Goal: Information Seeking & Learning: Check status

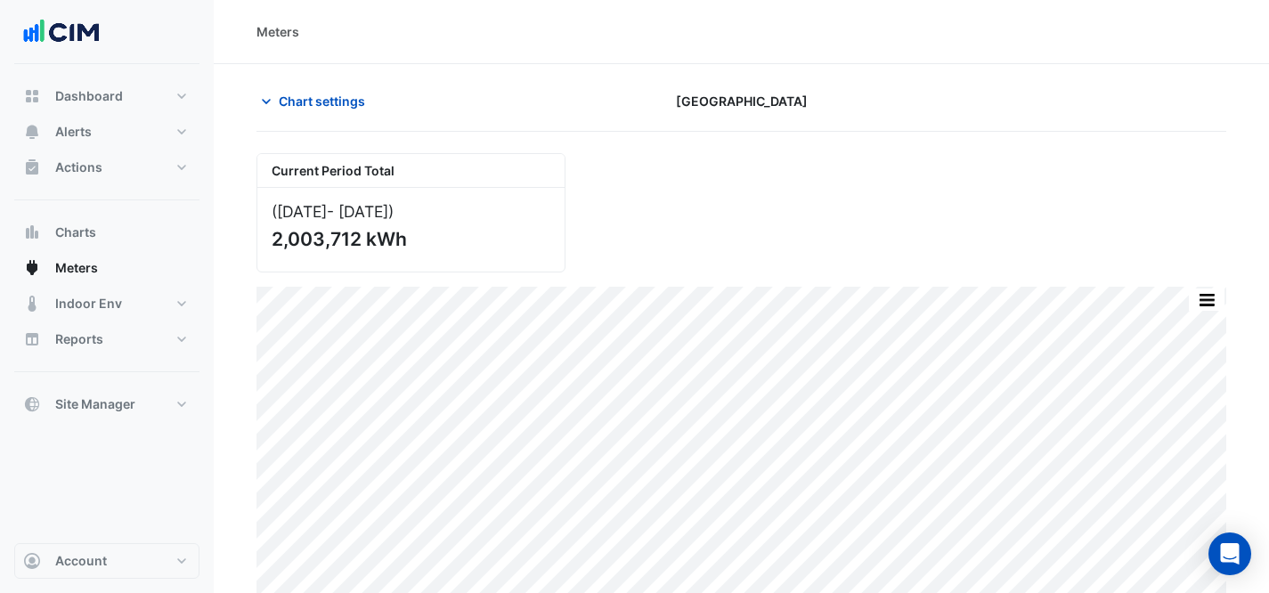
click at [278, 84] on section "Chart settings [GEOGRAPHIC_DATA] Current Period Total ([DATE] - [DATE] ) 2,003,…" at bounding box center [741, 335] width 1055 height 543
click at [303, 95] on span "Chart settings" at bounding box center [322, 101] width 86 height 19
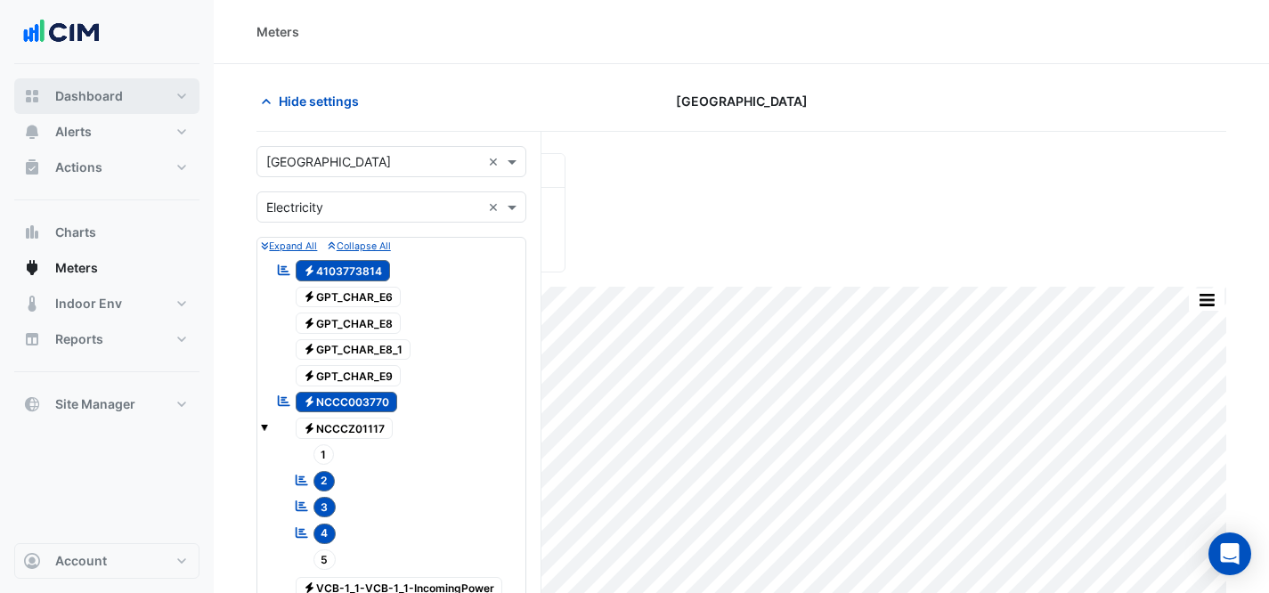
click at [88, 91] on span "Dashboard" at bounding box center [89, 96] width 68 height 18
select select "***"
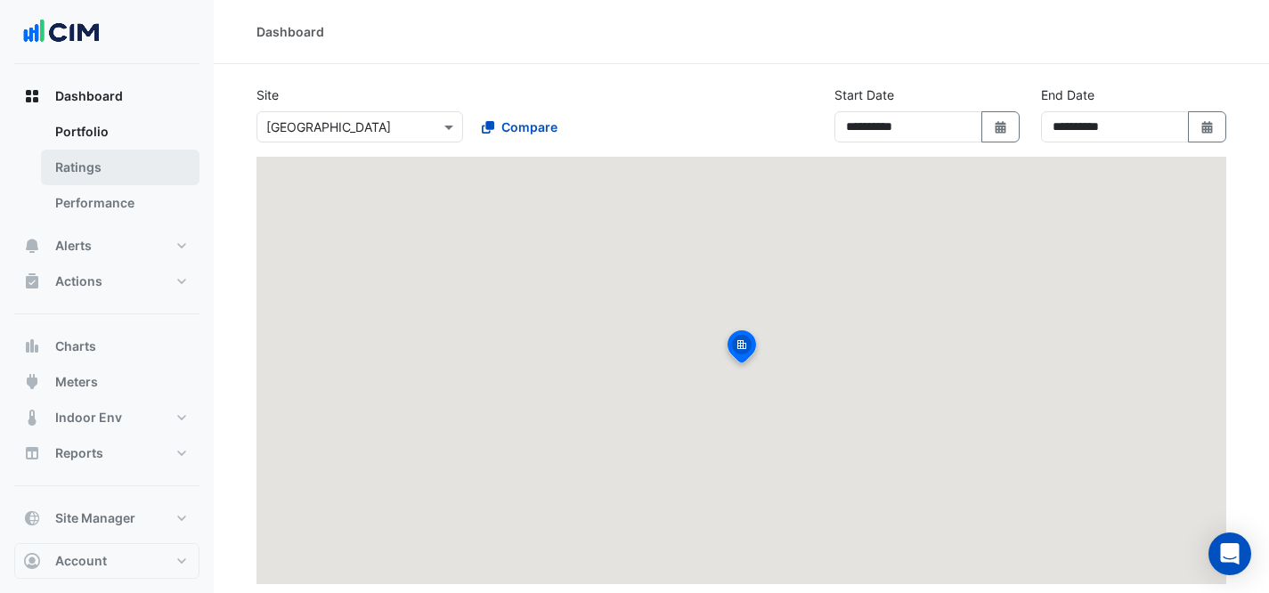
click at [127, 181] on link "Ratings" at bounding box center [120, 168] width 158 height 36
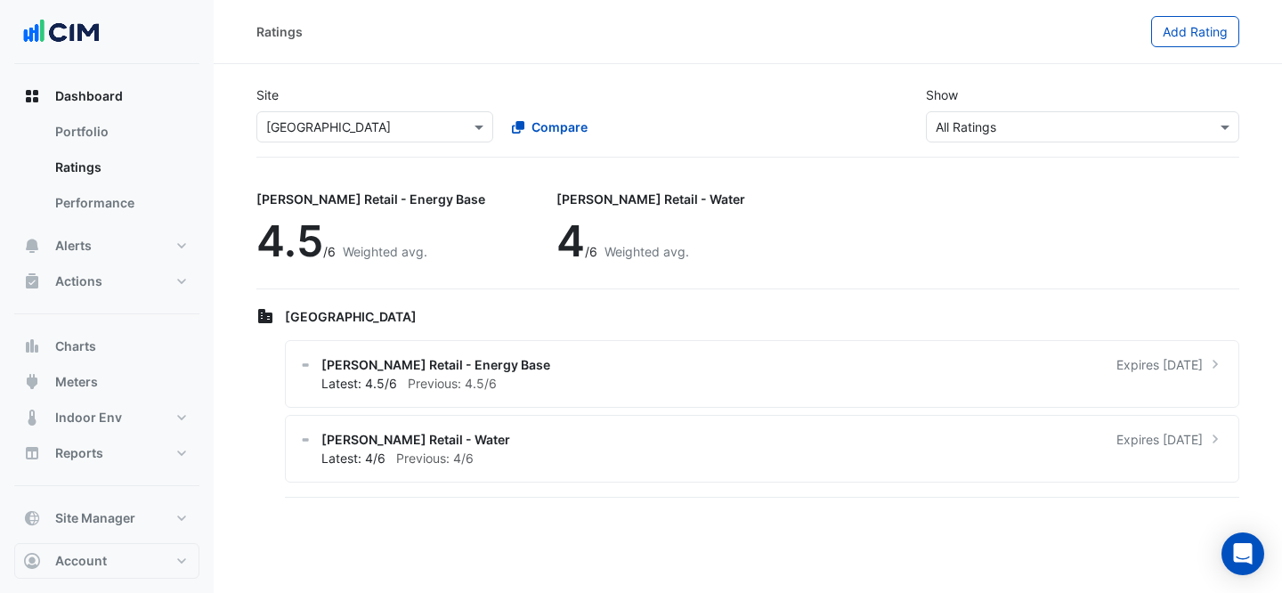
click at [402, 118] on input "text" at bounding box center [357, 127] width 182 height 19
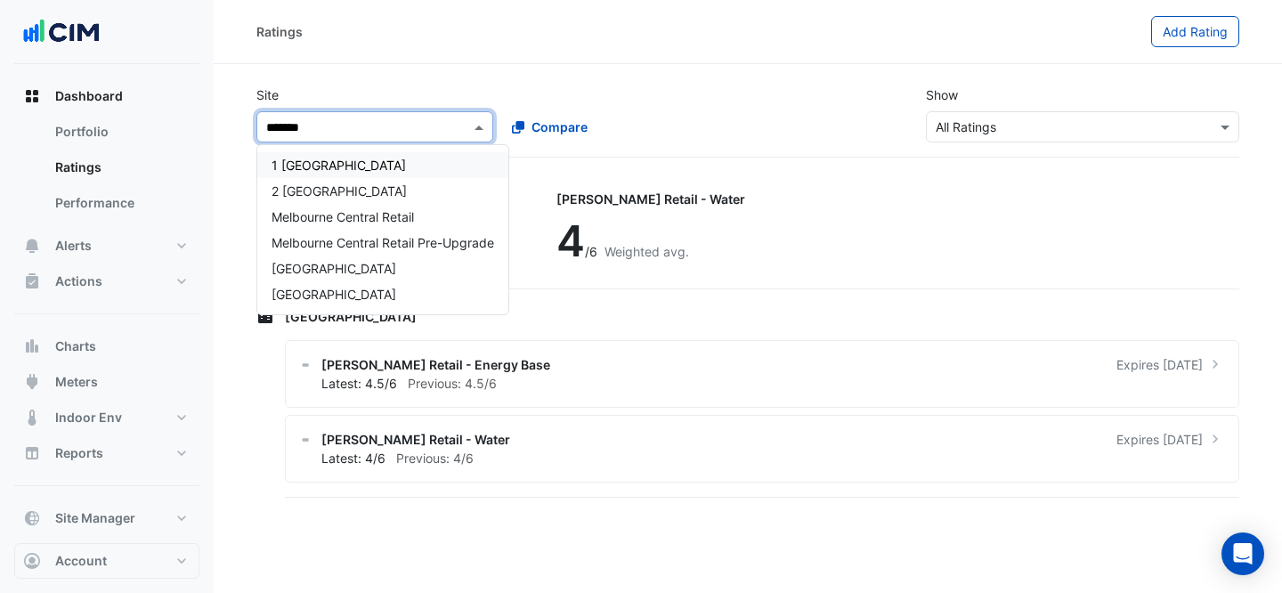
type input "********"
click at [392, 214] on span "Melbourne Central Retail" at bounding box center [343, 216] width 142 height 15
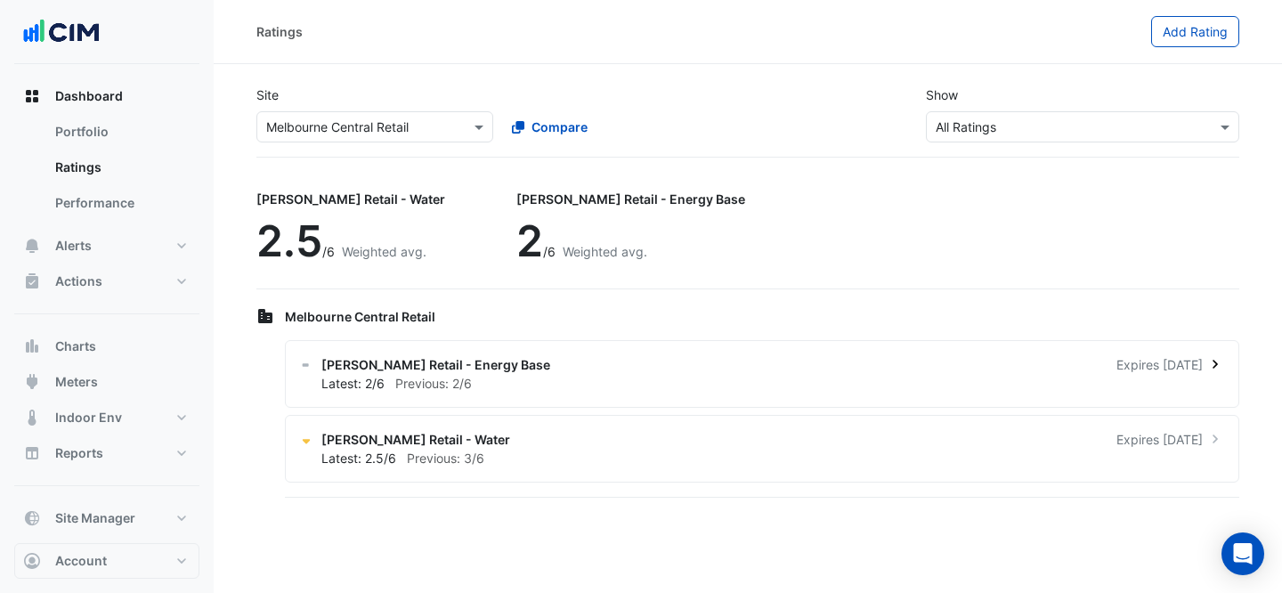
click at [606, 355] on div "[PERSON_NAME] Retail - Energy Base Expires [DATE]" at bounding box center [772, 364] width 903 height 19
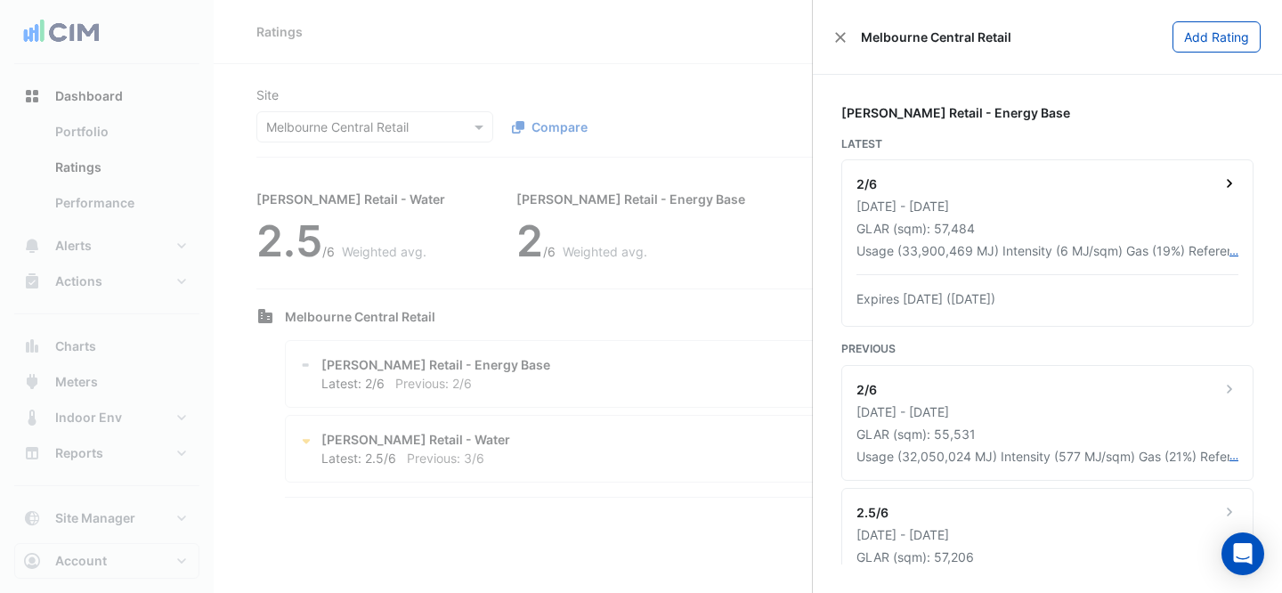
click at [1102, 190] on div "2/6" at bounding box center [1047, 186] width 382 height 22
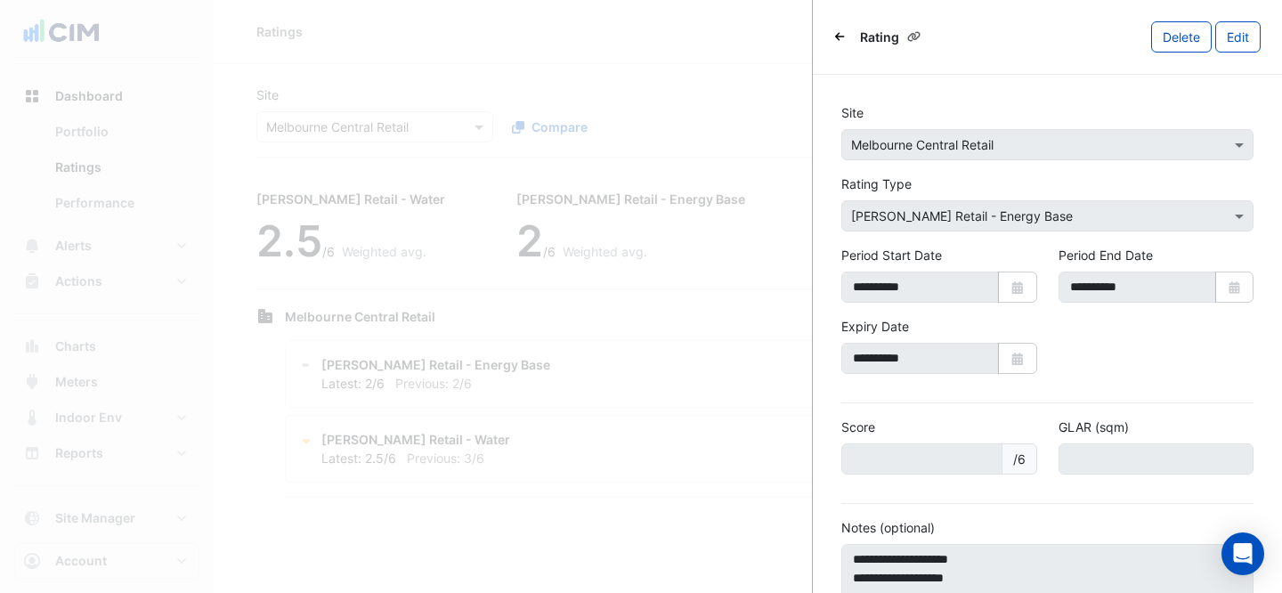
scroll to position [157, 0]
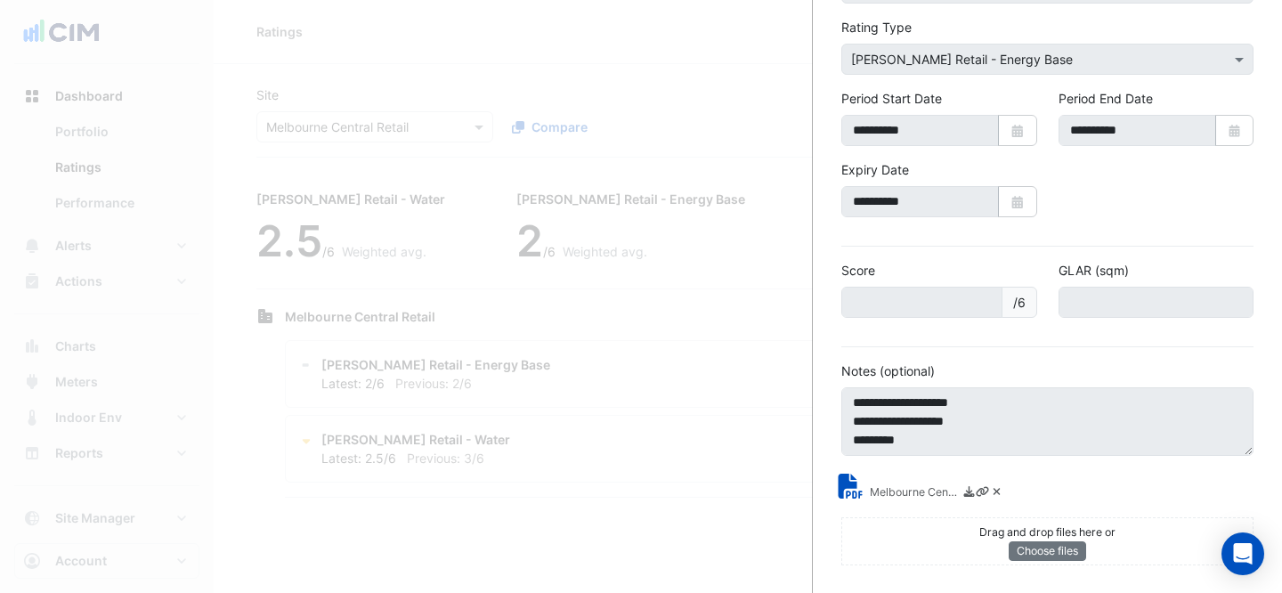
click at [882, 474] on div "Melbourne Central Retail SC33724 - [PERSON_NAME] Energy Rating Report.pdf" at bounding box center [922, 488] width 183 height 29
click at [879, 494] on small "Melbourne Central Retail SC33724 - [PERSON_NAME] Energy Rating Report.pdf" at bounding box center [914, 493] width 89 height 19
click at [570, 57] on ngb-offcanvas-backdrop at bounding box center [641, 296] width 1282 height 593
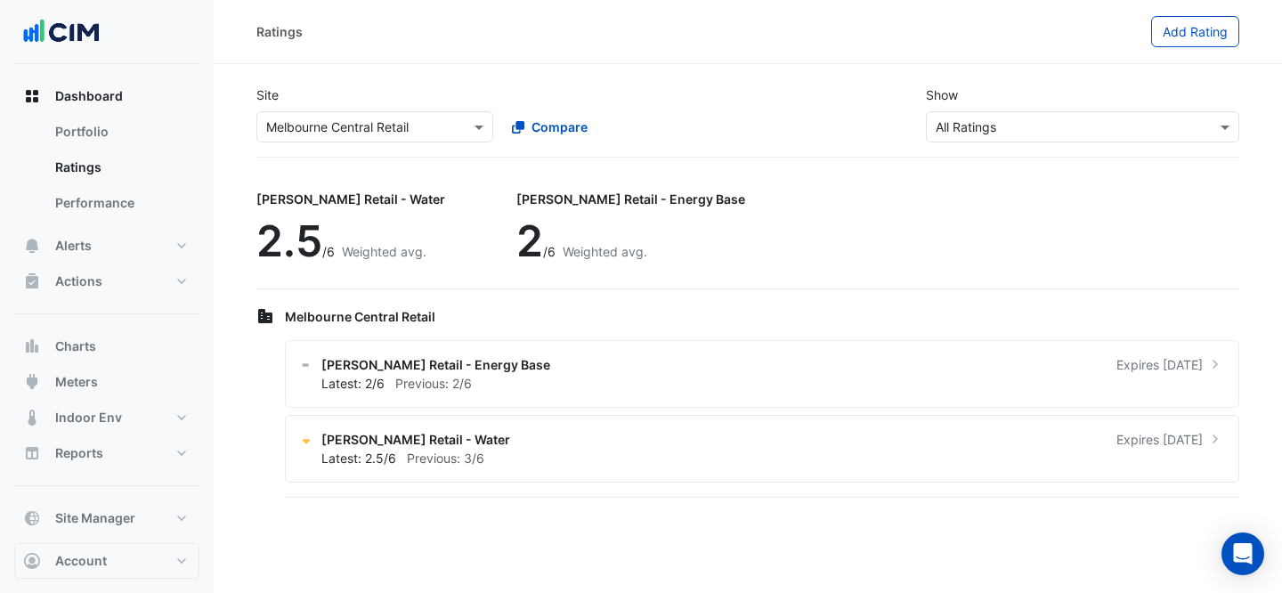
click at [693, 91] on ngb-offcanvas-backdrop at bounding box center [641, 296] width 1282 height 593
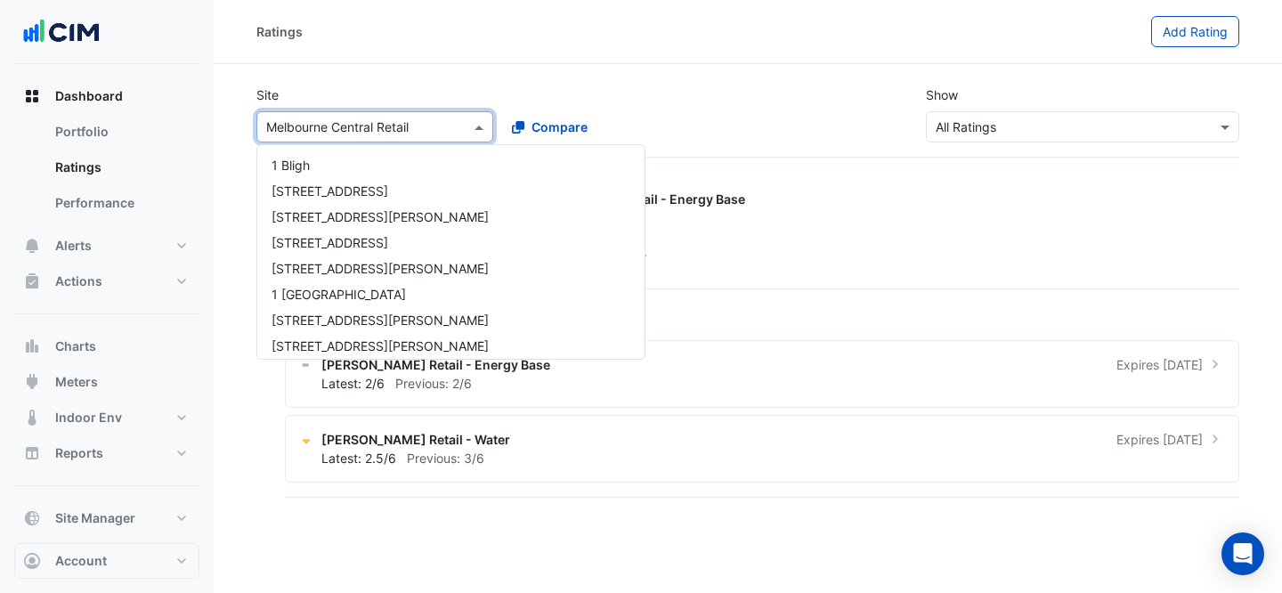
click at [389, 124] on input "text" at bounding box center [357, 127] width 182 height 19
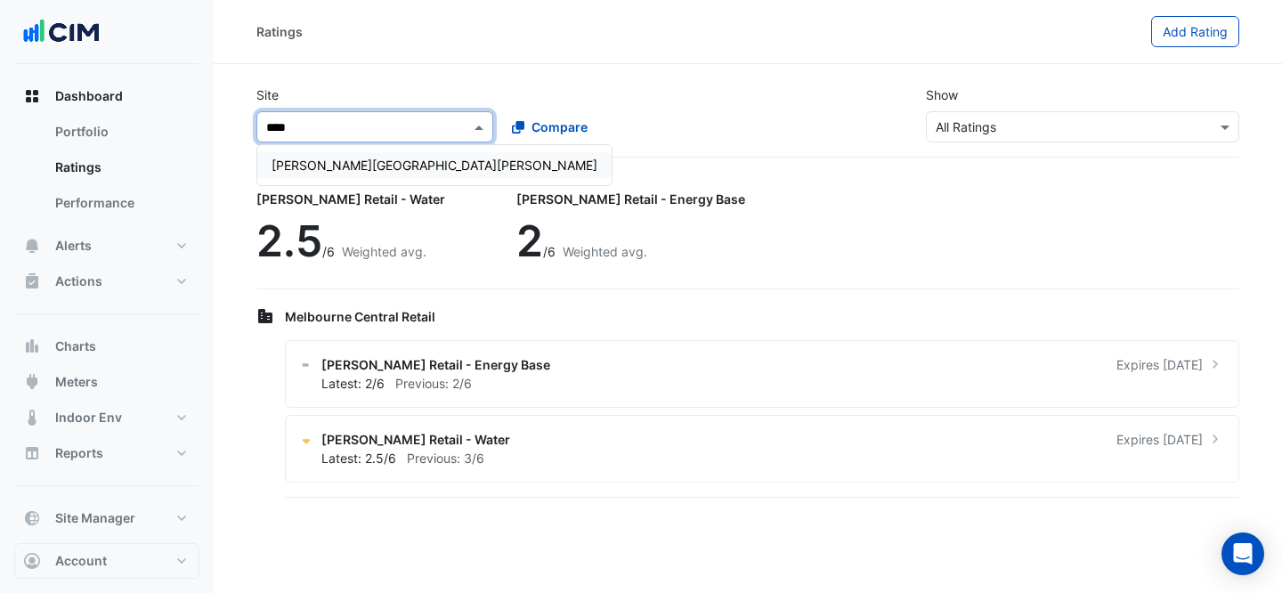
type input "*****"
click at [361, 163] on span "[PERSON_NAME][GEOGRAPHIC_DATA][PERSON_NAME]" at bounding box center [435, 165] width 326 height 15
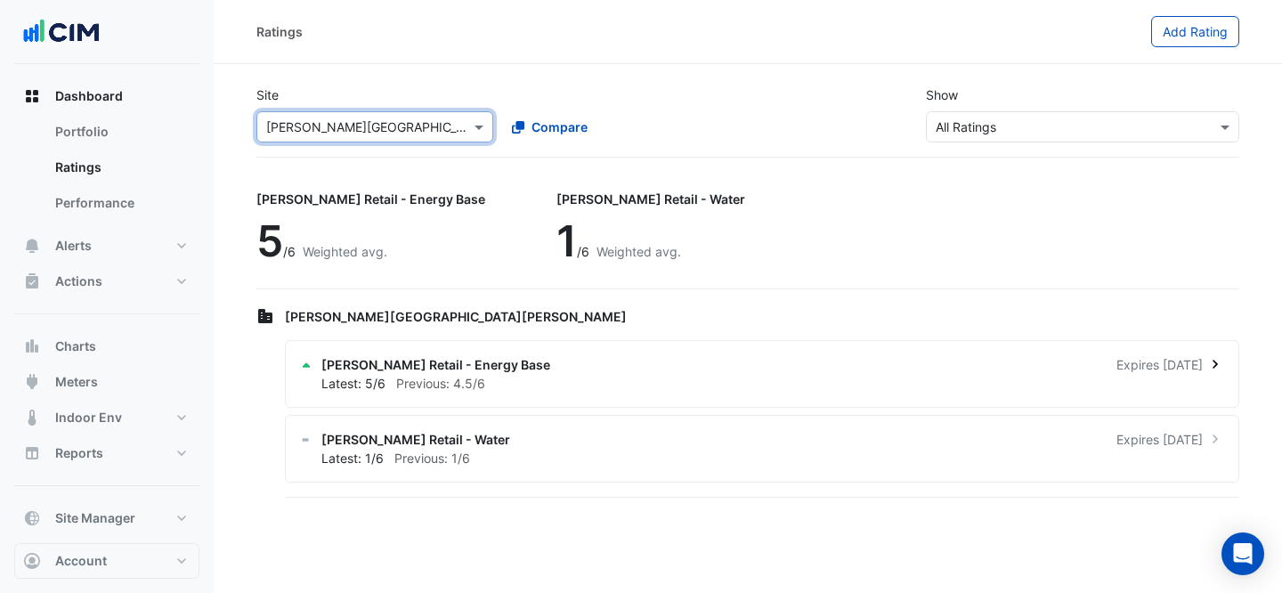
click at [665, 374] on div "Latest: 5/6 Previous: 4.5/6" at bounding box center [772, 383] width 903 height 19
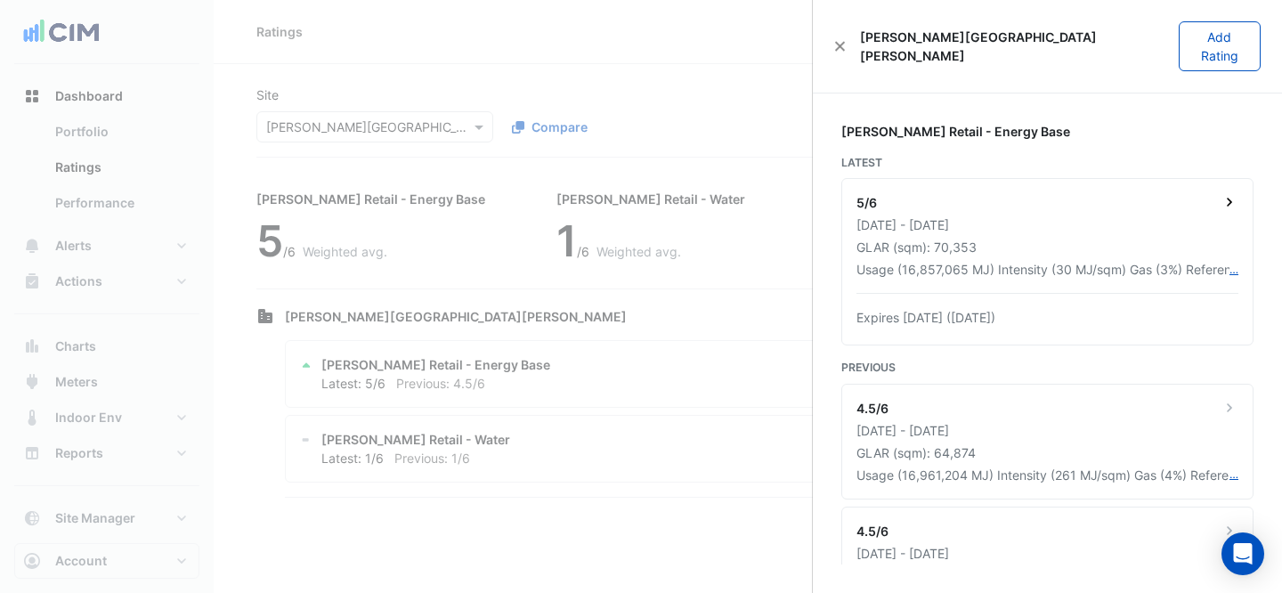
click at [1165, 179] on div "5/6 [DATE] - [DATE] GLAR (sqm): 70,353 Usage (16,857,065 MJ) Intensity (30 MJ/s…" at bounding box center [1047, 262] width 410 height 166
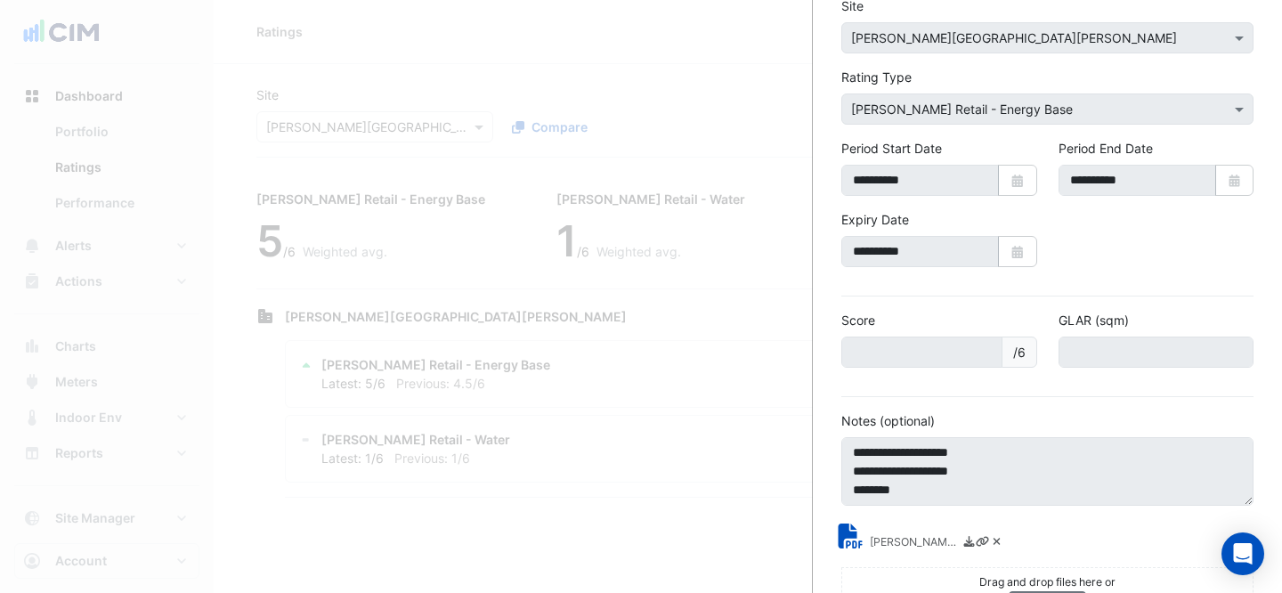
scroll to position [157, 0]
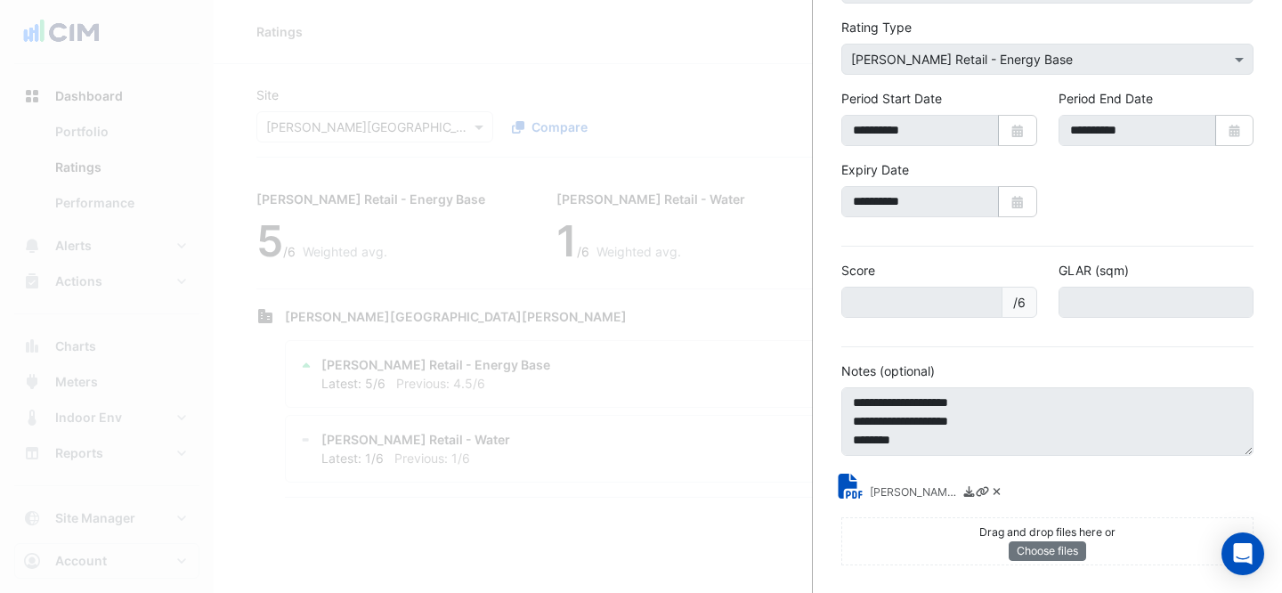
click at [856, 489] on icon at bounding box center [853, 486] width 25 height 25
